Goal: Navigation & Orientation: Find specific page/section

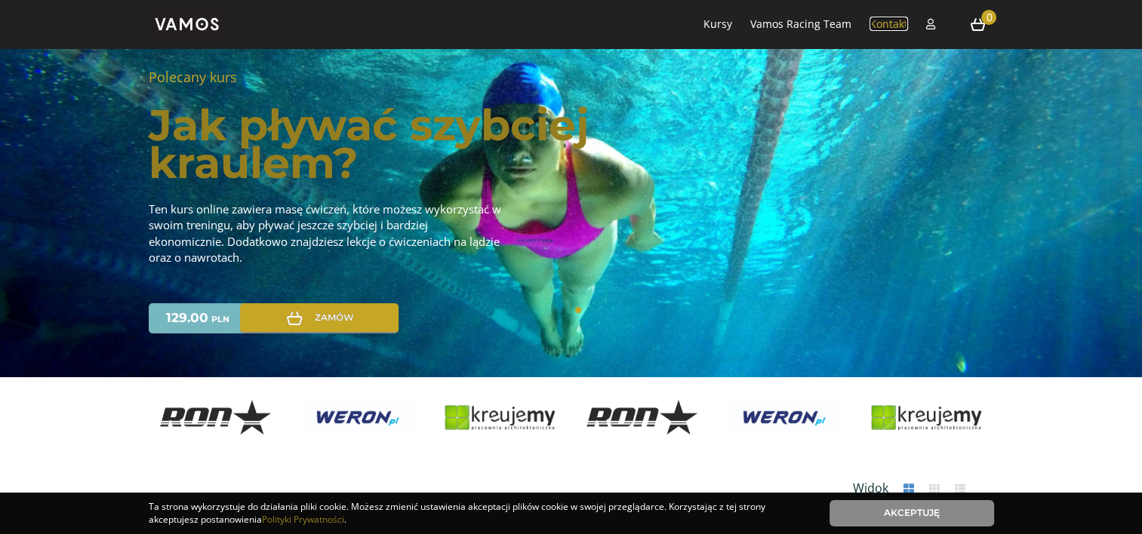
click at [892, 21] on link "Kontakt" at bounding box center [888, 24] width 38 height 14
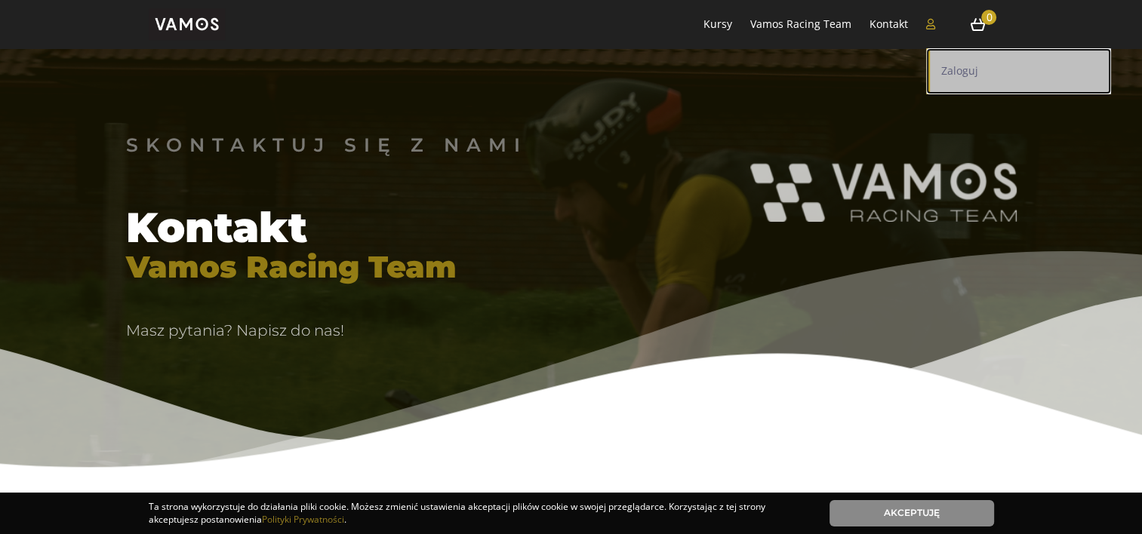
click at [940, 58] on link "Zaloguj" at bounding box center [1018, 71] width 185 height 46
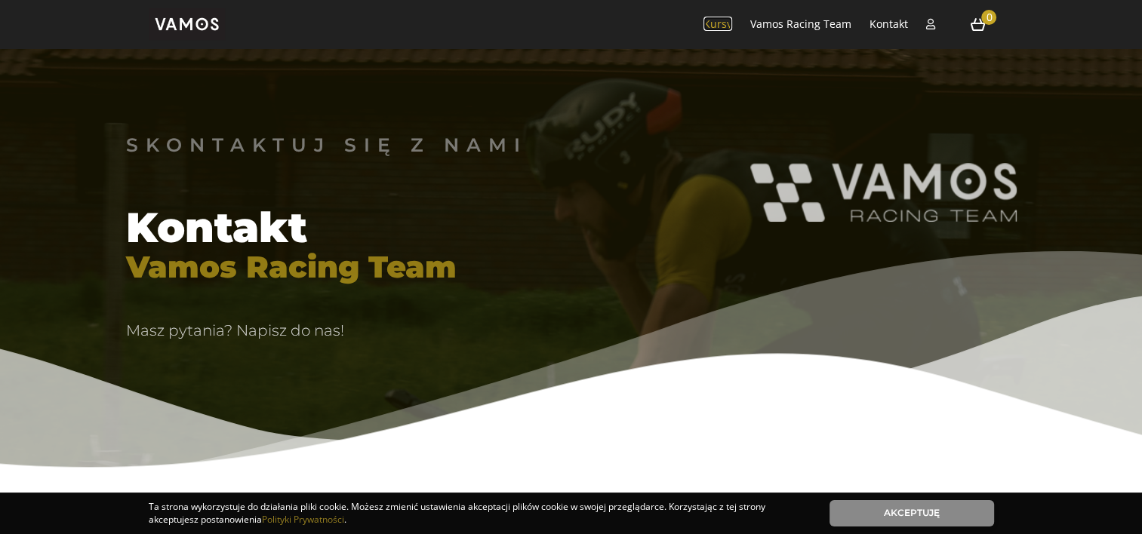
click at [727, 18] on link "Kursy" at bounding box center [717, 24] width 29 height 14
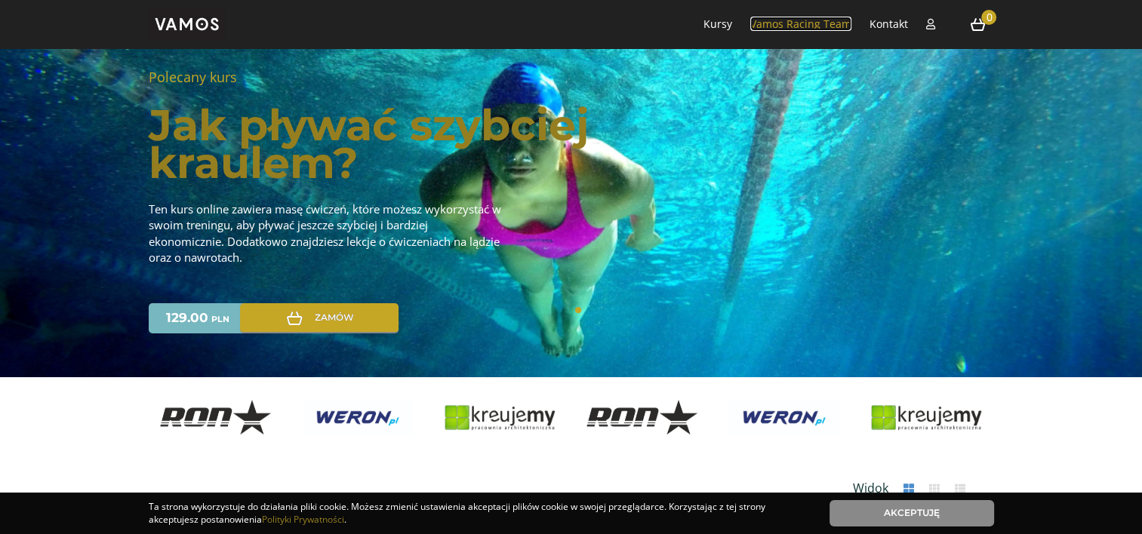
click at [790, 18] on link "Vamos Racing Team" at bounding box center [800, 24] width 101 height 14
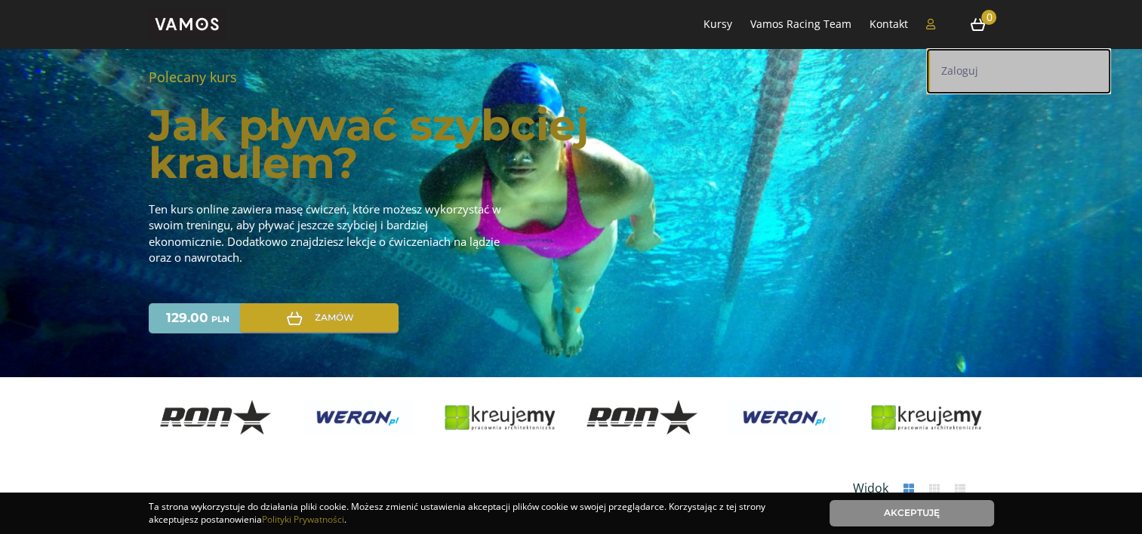
click at [951, 80] on link "Zaloguj" at bounding box center [1018, 71] width 185 height 46
